Goal: Information Seeking & Learning: Learn about a topic

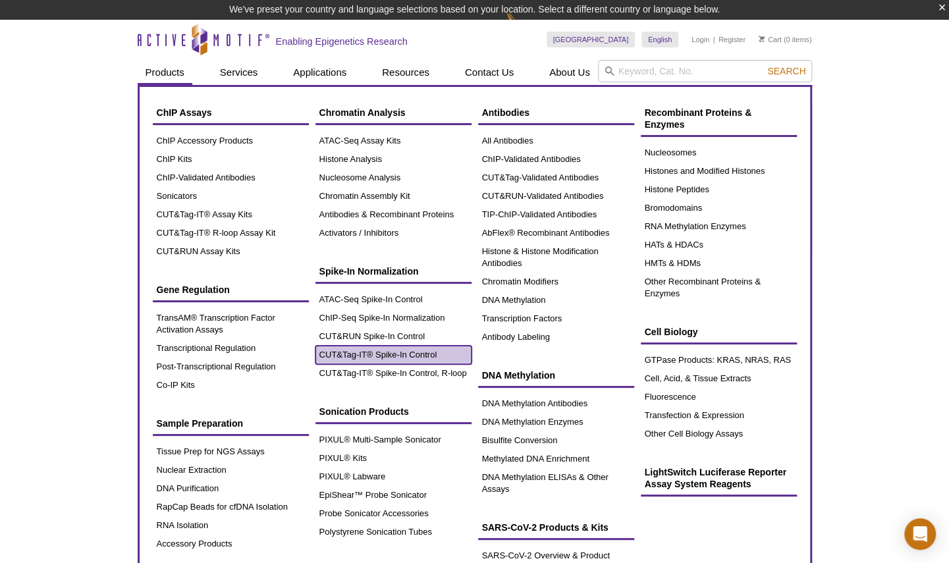
click at [387, 350] on link "CUT&Tag-IT® Spike-In Control" at bounding box center [393, 355] width 156 height 18
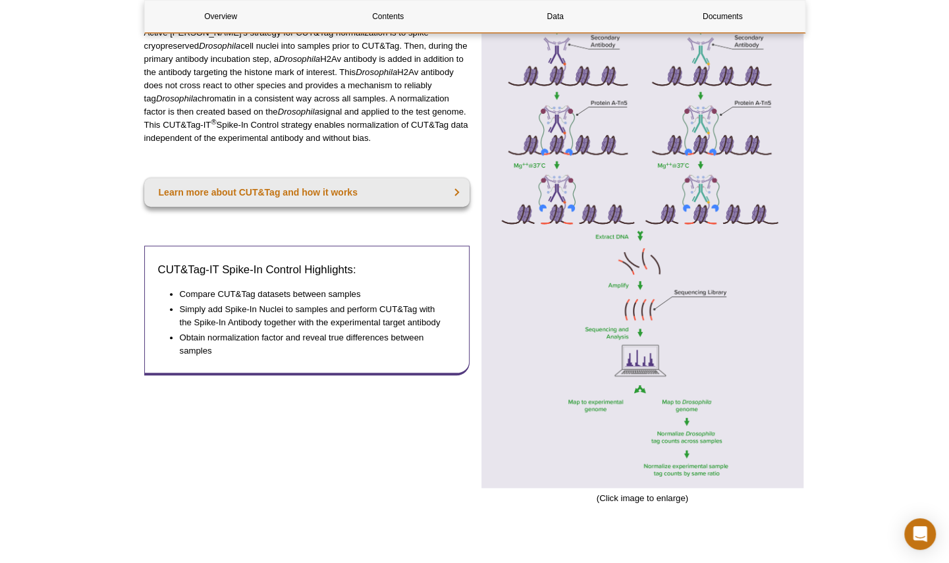
scroll to position [231, 0]
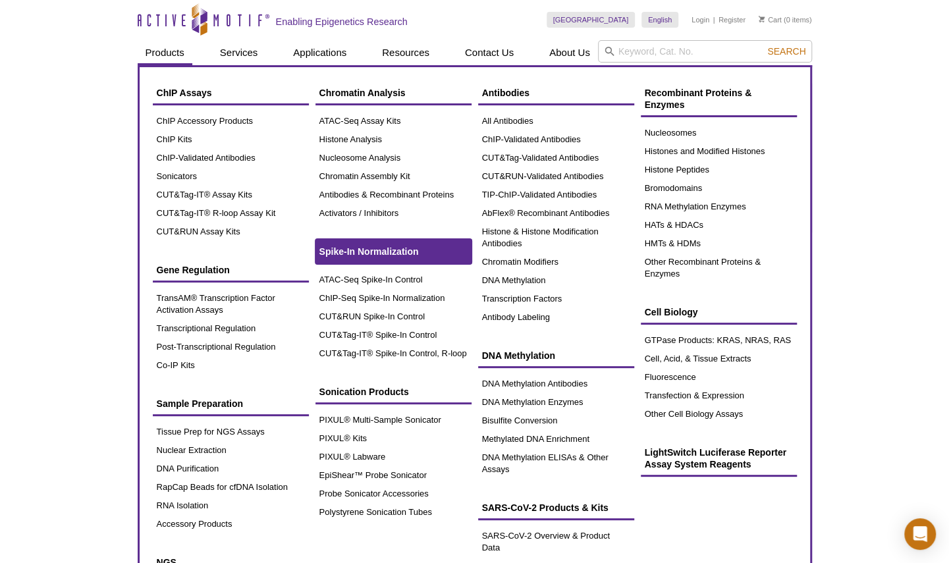
click at [364, 252] on span "Spike-In Normalization" at bounding box center [368, 251] width 99 height 11
